Goal: Information Seeking & Learning: Learn about a topic

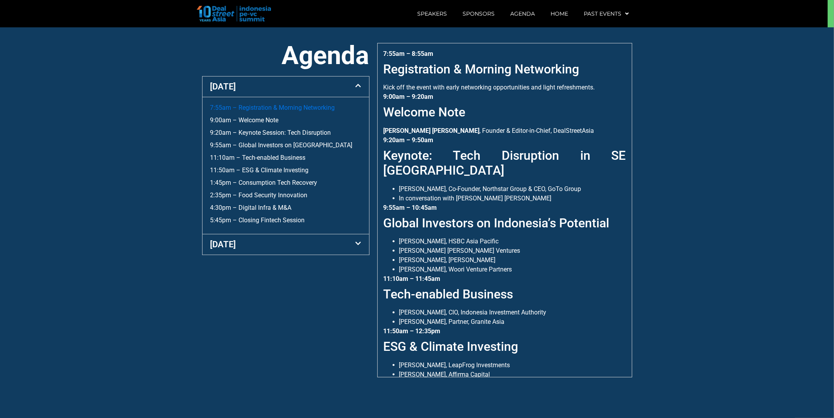
click at [255, 104] on link "7:55am – Registration & Morning Networking" at bounding box center [272, 107] width 125 height 7
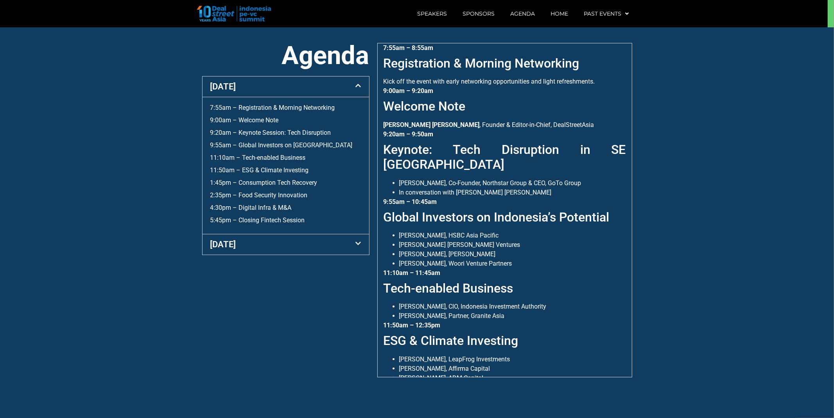
click at [233, 245] on link "[DATE]" at bounding box center [223, 245] width 26 height 10
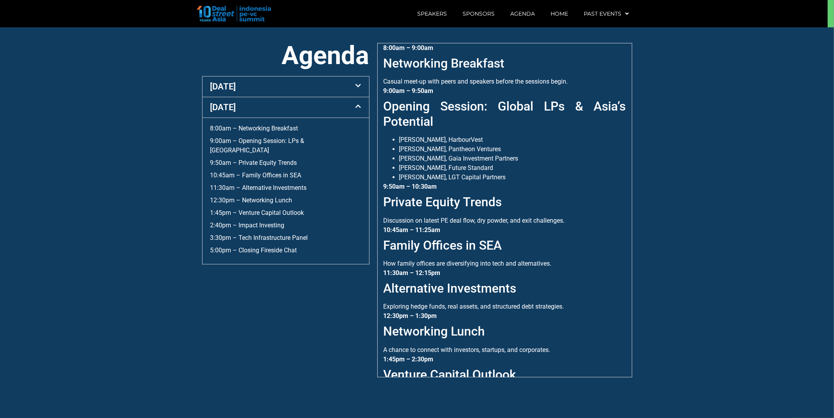
click at [287, 81] on div "[DATE]" at bounding box center [285, 87] width 167 height 20
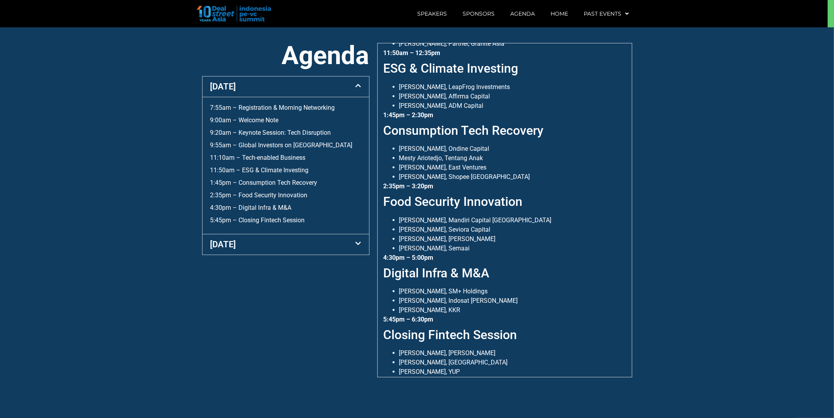
click at [267, 245] on div "[DATE]" at bounding box center [285, 245] width 167 height 20
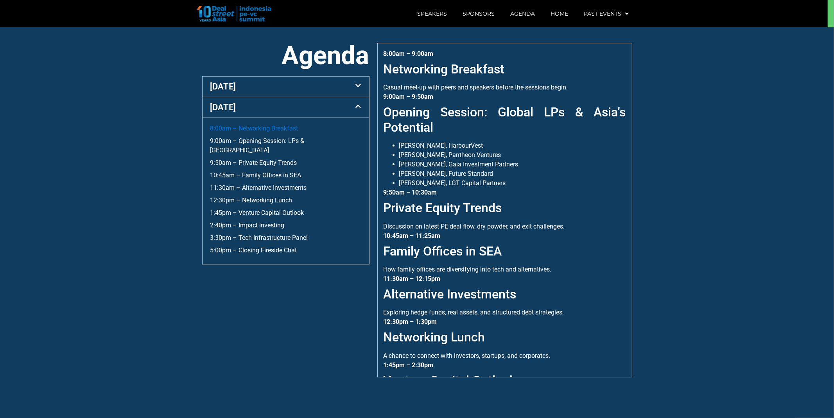
click at [253, 131] on link "8:00am – Networking Breakfast" at bounding box center [254, 128] width 88 height 7
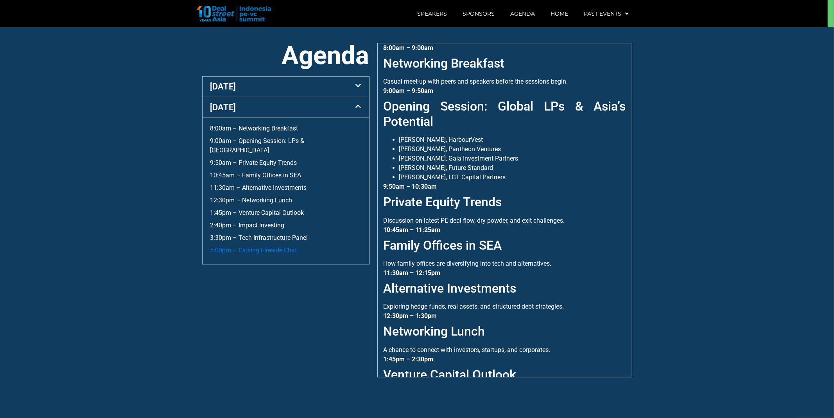
click at [255, 247] on link "5:00pm – Closing Fireside Chat" at bounding box center [253, 250] width 87 height 7
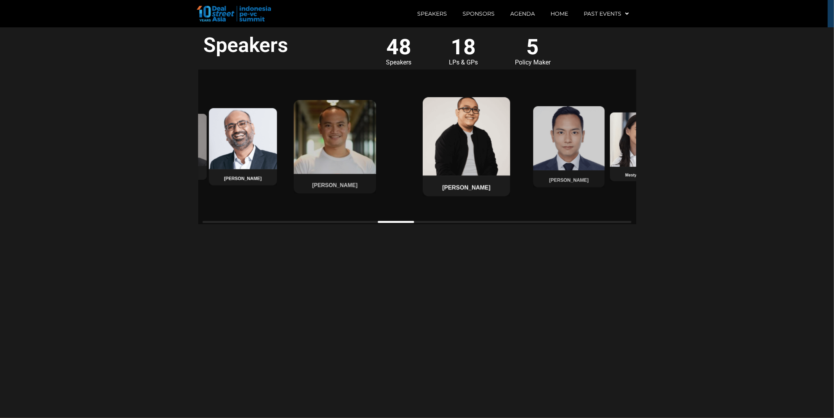
drag, startPoint x: 310, startPoint y: 220, endPoint x: 396, endPoint y: 223, distance: 85.6
click at [396, 223] on div at bounding box center [396, 222] width 37 height 2
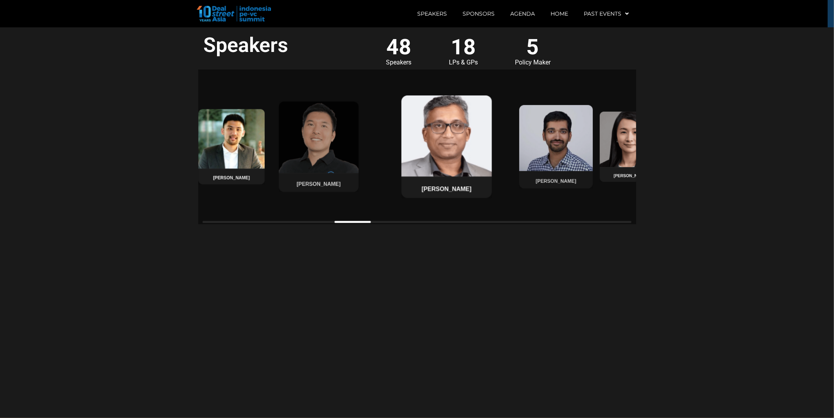
drag, startPoint x: 390, startPoint y: 221, endPoint x: 349, endPoint y: 244, distance: 46.0
click at [349, 244] on section "Speakers 48 Speakers 18 LPs & GPs 5 Policy Maker [PERSON_NAME] [PERSON_NAME] [P…" at bounding box center [417, 222] width 834 height 391
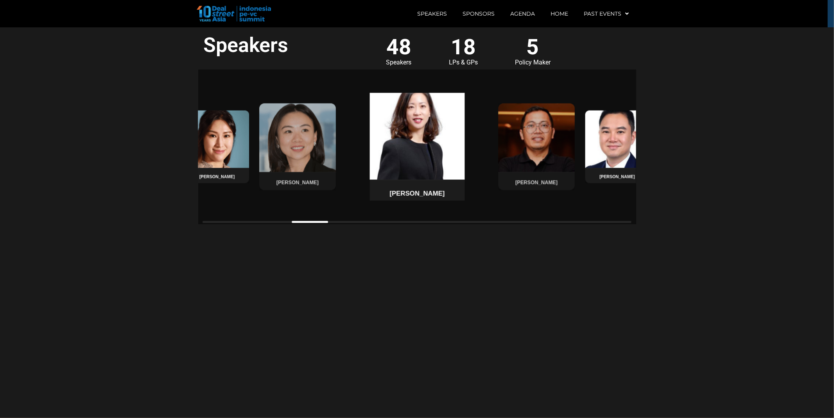
click at [421, 130] on img at bounding box center [417, 135] width 100 height 90
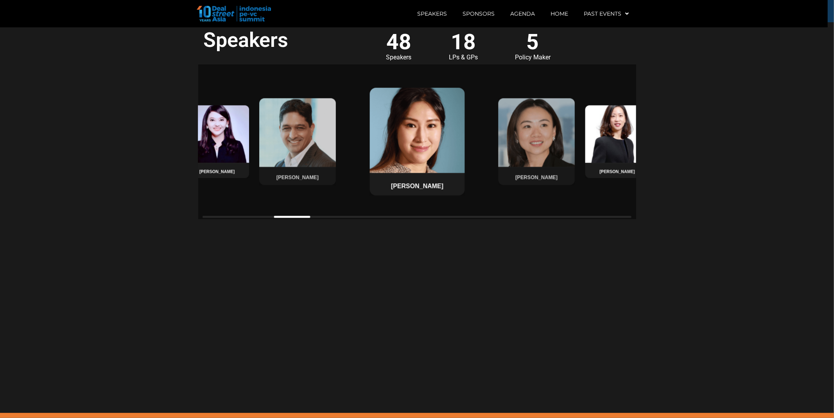
scroll to position [783, 0]
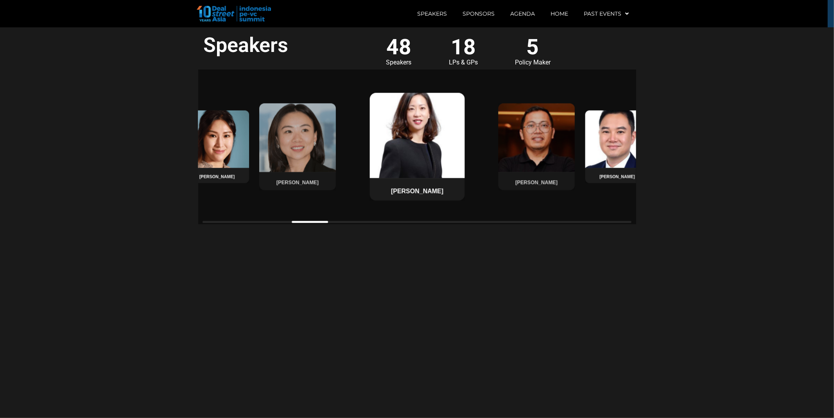
click at [509, 410] on section "Speakers 48 Speakers 18 LPs & GPs 5 Policy Maker [PERSON_NAME] [PERSON_NAME] Ha…" at bounding box center [417, 222] width 834 height 391
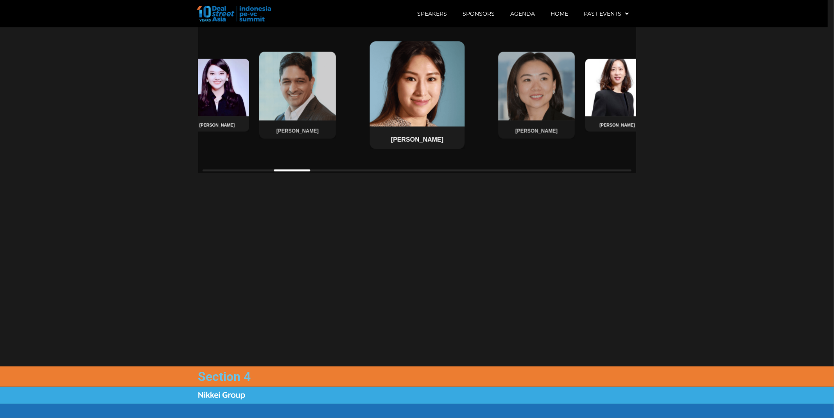
scroll to position [899, 0]
